Goal: Task Accomplishment & Management: Use online tool/utility

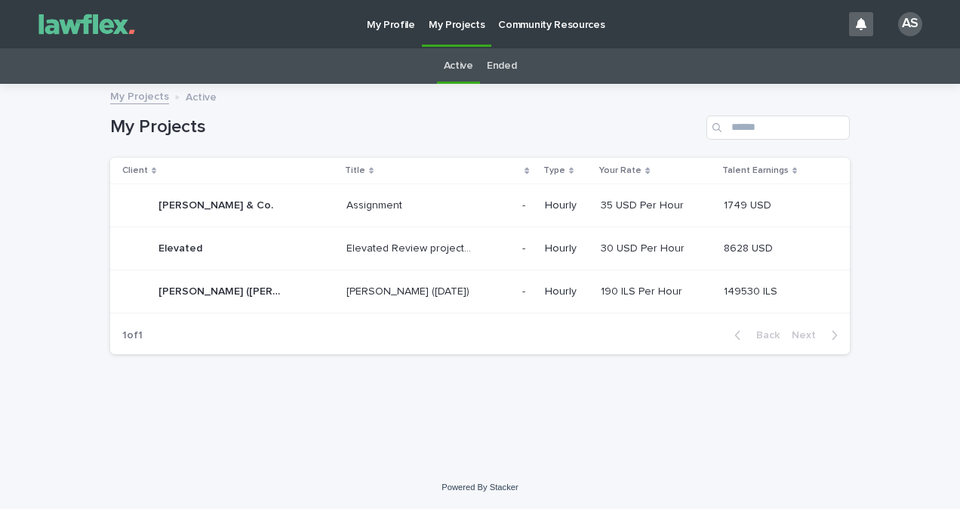
click at [416, 287] on p "[PERSON_NAME] ([DATE])" at bounding box center [409, 290] width 126 height 16
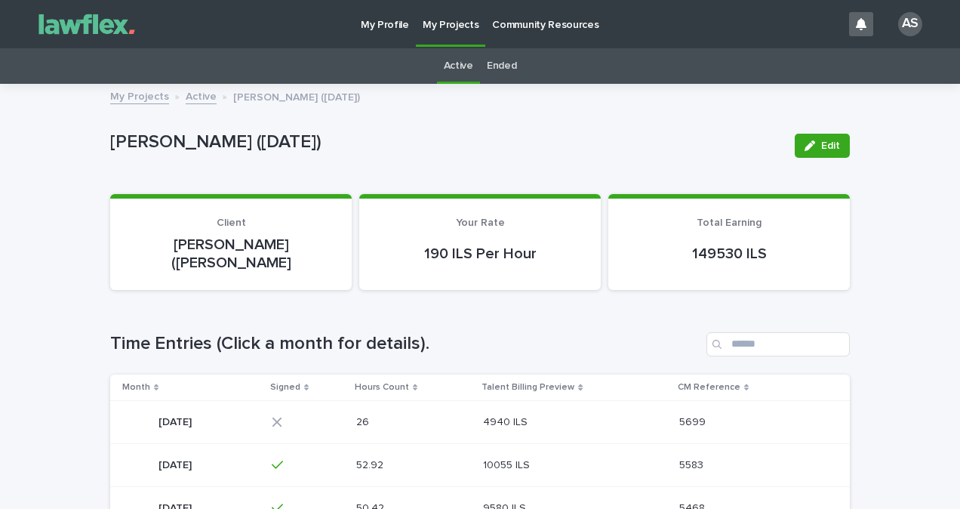
scroll to position [75, 0]
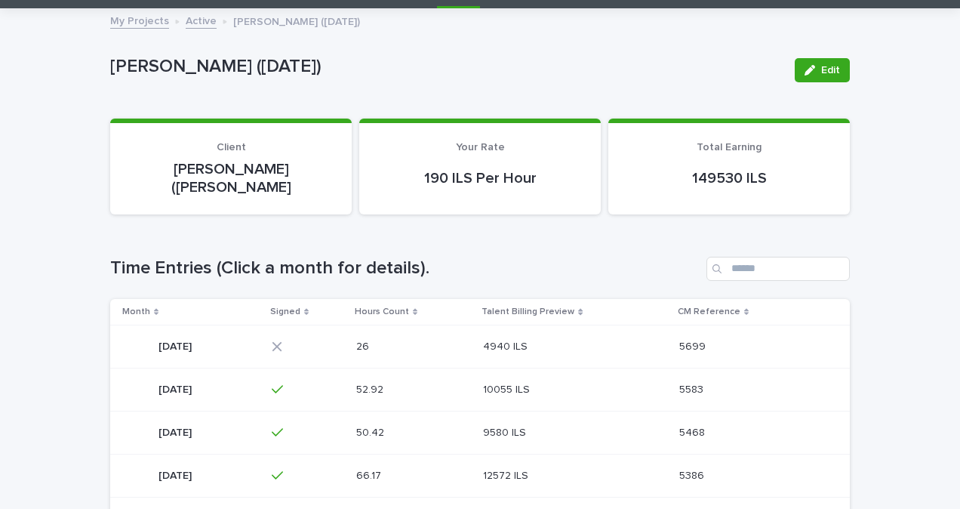
click at [432, 340] on p at bounding box center [393, 346] width 75 height 13
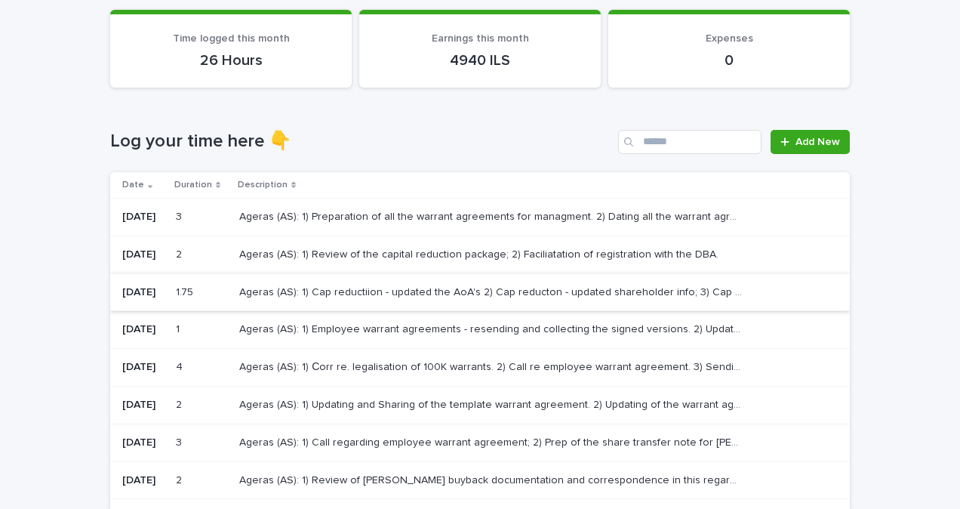
scroll to position [151, 0]
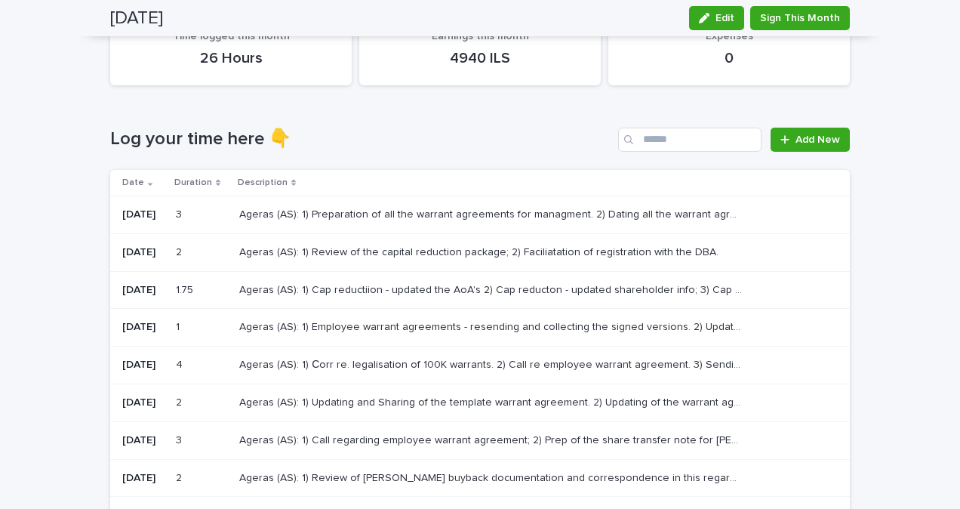
click at [460, 306] on td "Ageras (AS): 1) Cap reductiion - updated the AoA's 2) Cap reducton - updated sh…" at bounding box center [541, 290] width 616 height 38
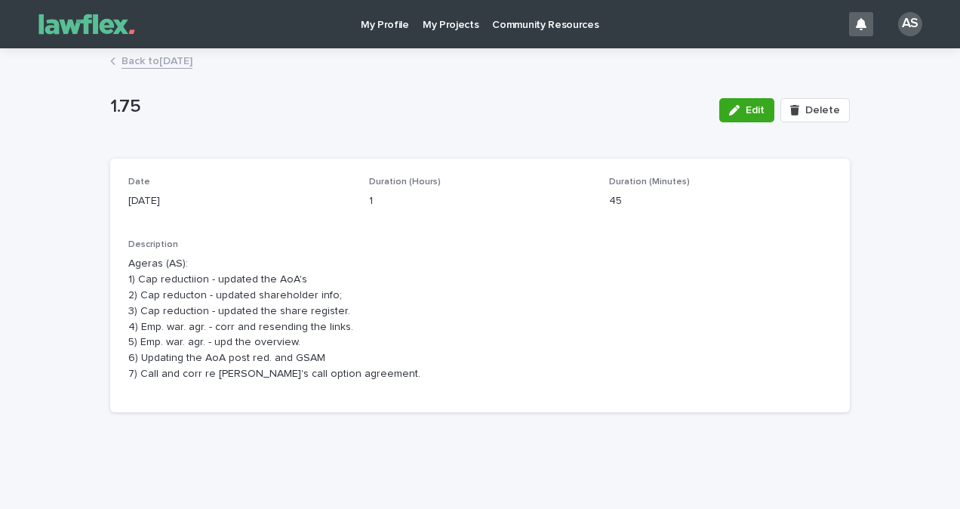
click at [307, 403] on div "Date [DATE] Duration (Hours) 1 Duration (Minutes) 45 Description Ageras (AS): 1…" at bounding box center [479, 285] width 739 height 254
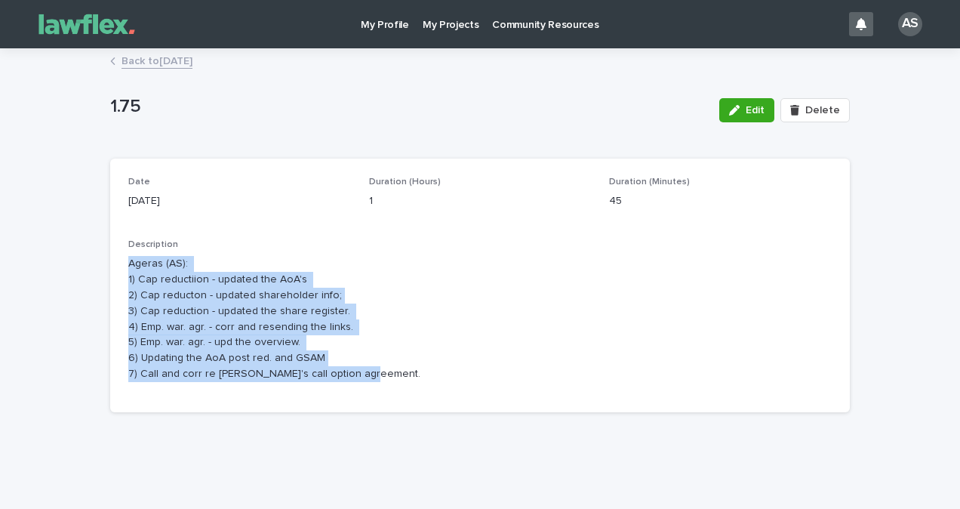
drag, startPoint x: 365, startPoint y: 383, endPoint x: 110, endPoint y: 267, distance: 280.3
click at [110, 267] on div "Date [DATE] Duration (Hours) 1 Duration (Minutes) 45 Description Ageras (AS): 1…" at bounding box center [479, 285] width 739 height 254
copy p "Ageras (AS): 1) Cap reductiion - updated the AoA's 2) Cap reducton - updated sh…"
click at [180, 67] on link "Back to August 2025" at bounding box center [156, 59] width 71 height 17
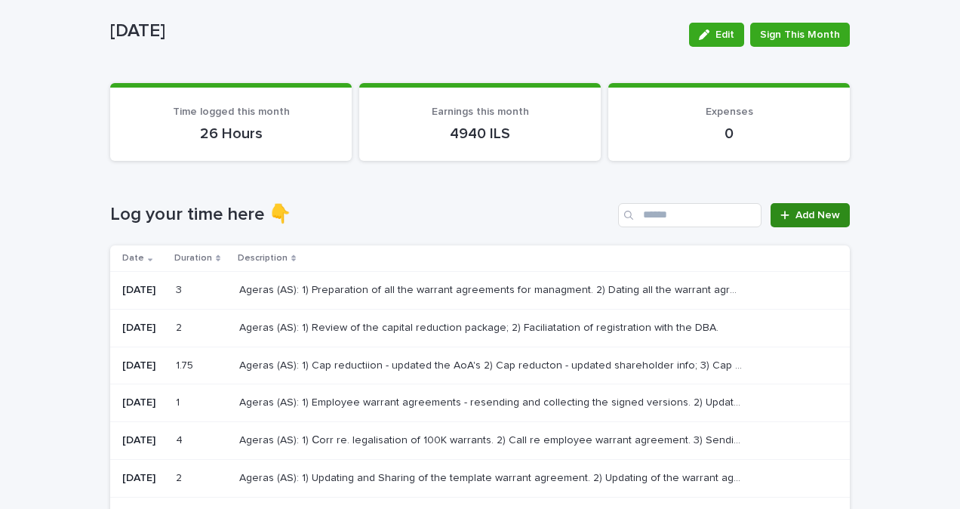
click at [795, 211] on span "Add New" at bounding box center [817, 215] width 45 height 11
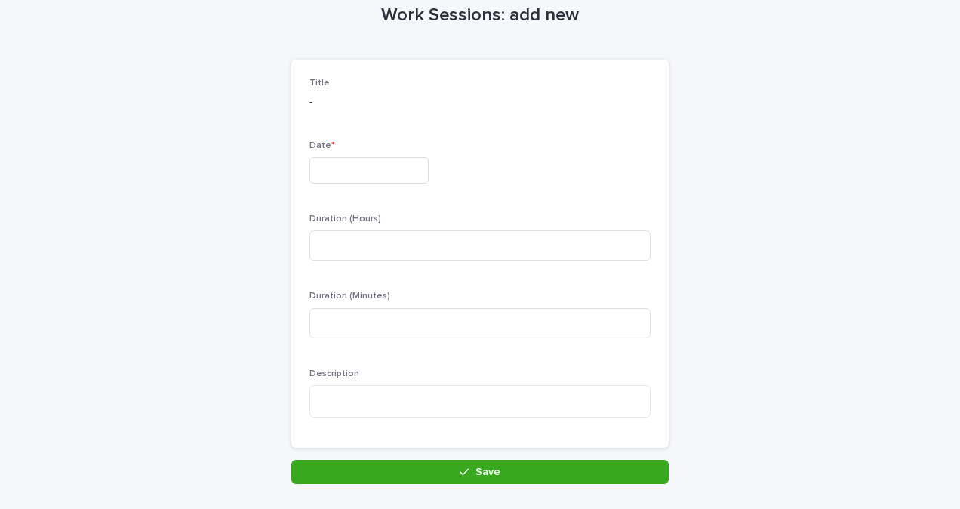
scroll to position [76, 0]
click at [385, 166] on input "text" at bounding box center [368, 169] width 119 height 26
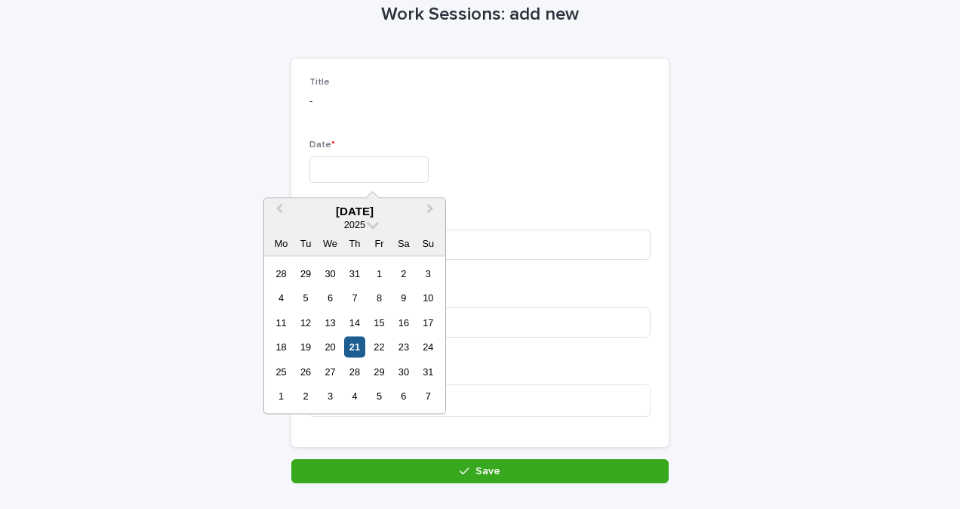
click at [354, 347] on div "21" at bounding box center [354, 347] width 20 height 20
type input "*********"
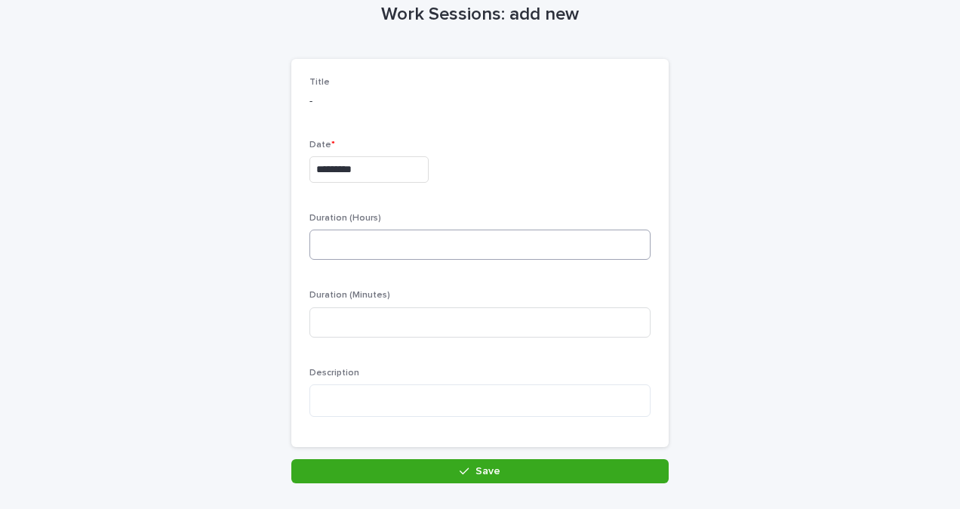
drag, startPoint x: 419, startPoint y: 220, endPoint x: 417, endPoint y: 241, distance: 21.2
click at [419, 220] on p "Duration (Hours)" at bounding box center [479, 218] width 341 height 11
click at [414, 266] on div "Duration (Hours)" at bounding box center [479, 242] width 341 height 59
click at [411, 242] on input at bounding box center [479, 244] width 341 height 30
type input "*"
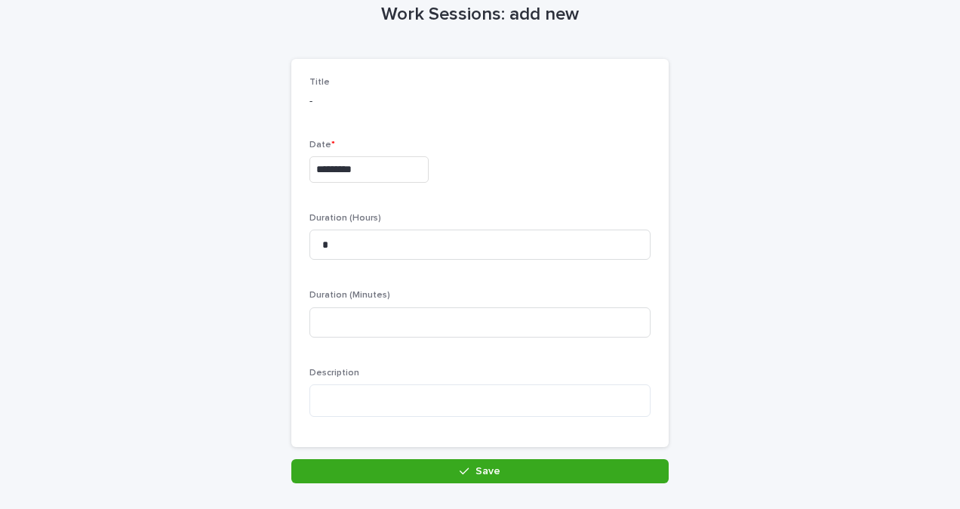
click at [428, 381] on div "Description" at bounding box center [479, 397] width 341 height 61
click at [431, 398] on textarea at bounding box center [479, 400] width 341 height 32
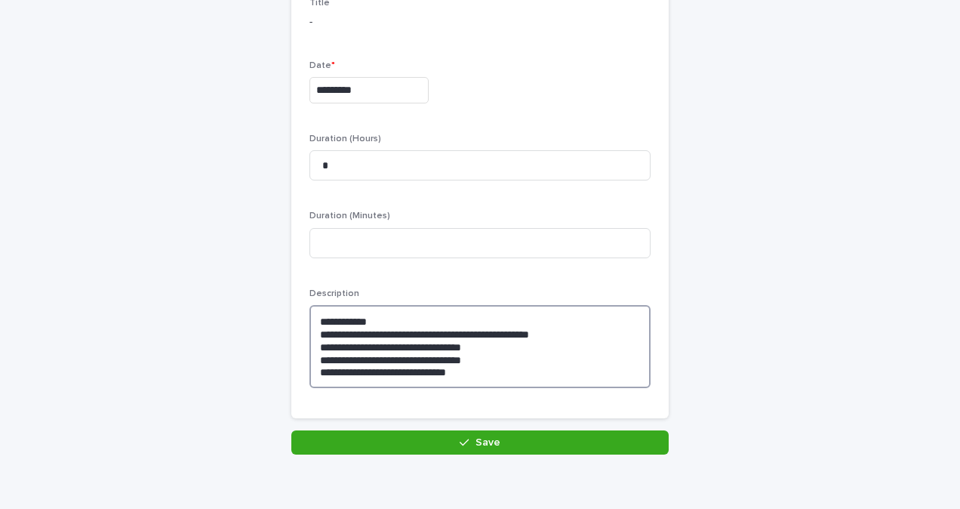
scroll to position [220, 0]
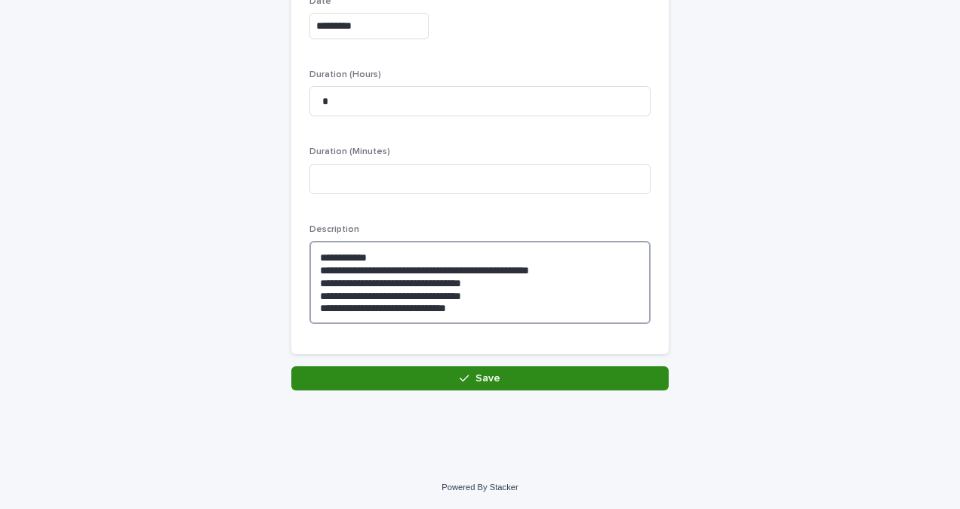
type textarea "**********"
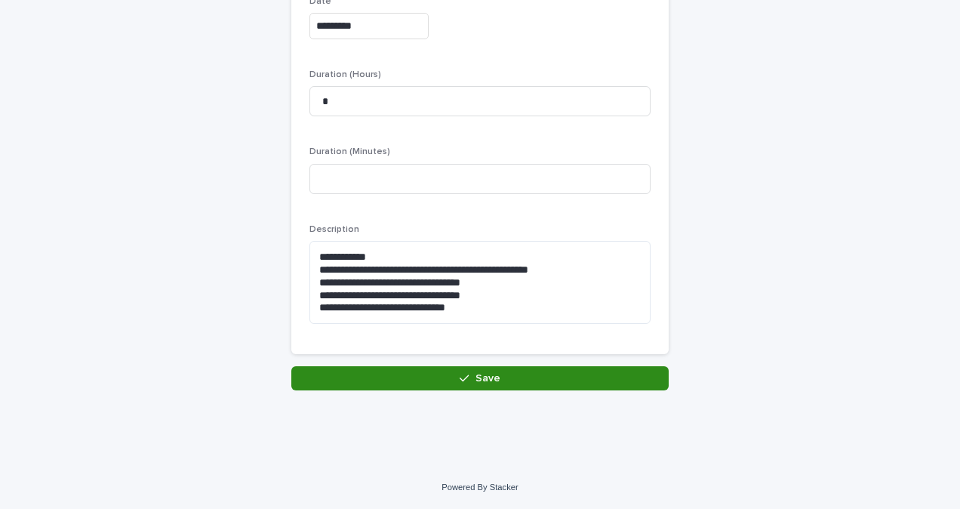
click at [460, 374] on icon "button" at bounding box center [464, 378] width 9 height 11
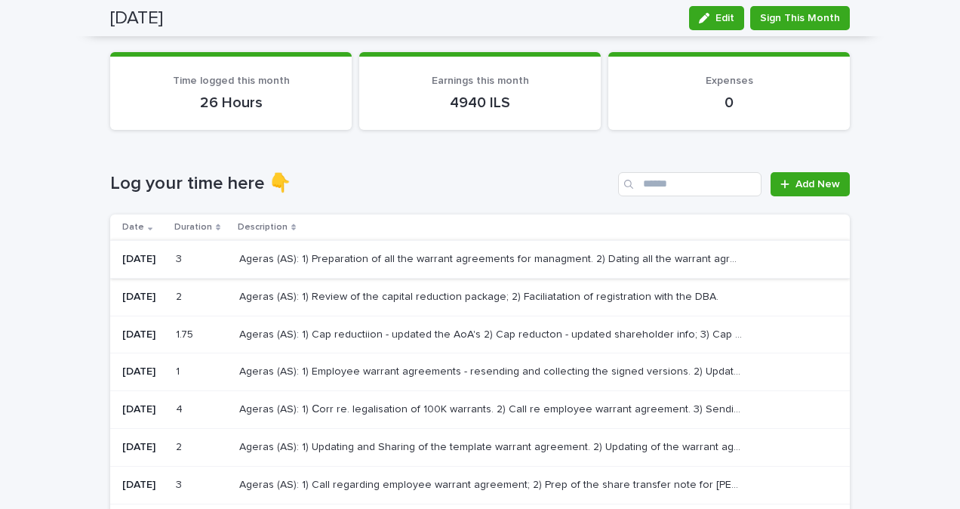
scroll to position [103, 0]
